Goal: Transaction & Acquisition: Subscribe to service/newsletter

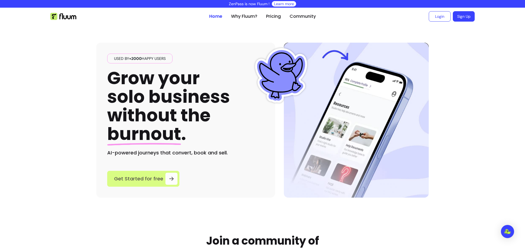
click at [166, 184] on div at bounding box center [172, 179] width 12 height 12
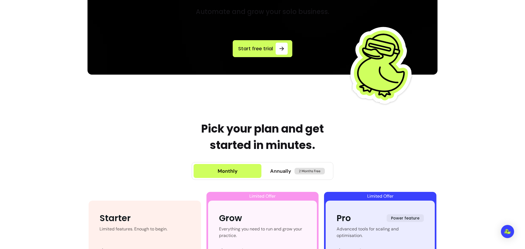
scroll to position [129, 0]
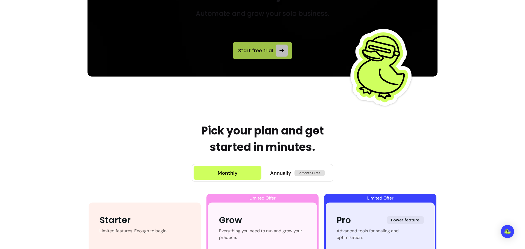
click at [270, 45] on link "Start free trial" at bounding box center [263, 50] width 60 height 17
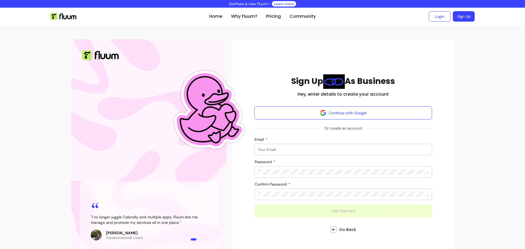
scroll to position [16, 0]
